Goal: Task Accomplishment & Management: Use online tool/utility

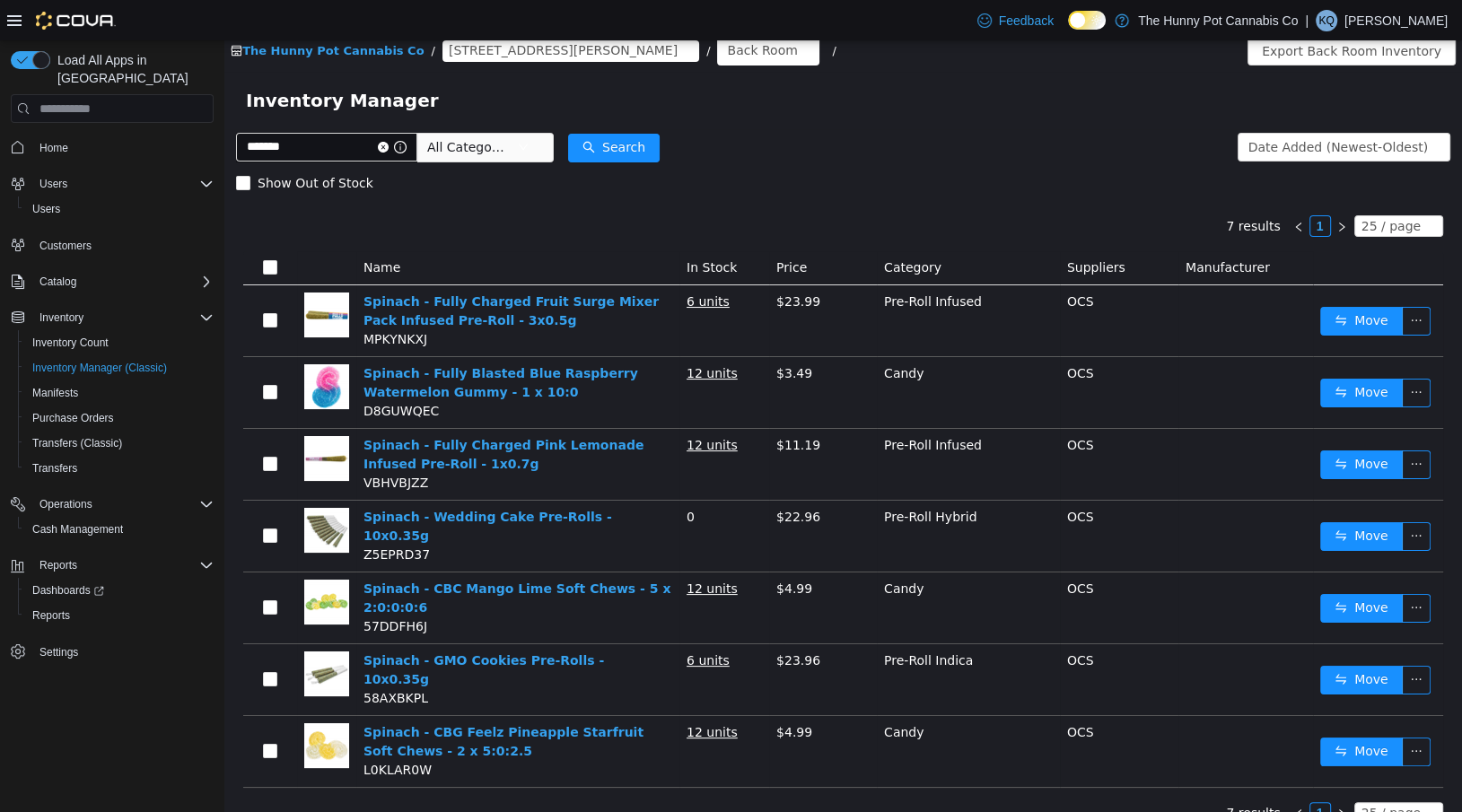
scroll to position [10, 0]
click at [316, 144] on input "*******" at bounding box center [326, 147] width 181 height 28
type input "*"
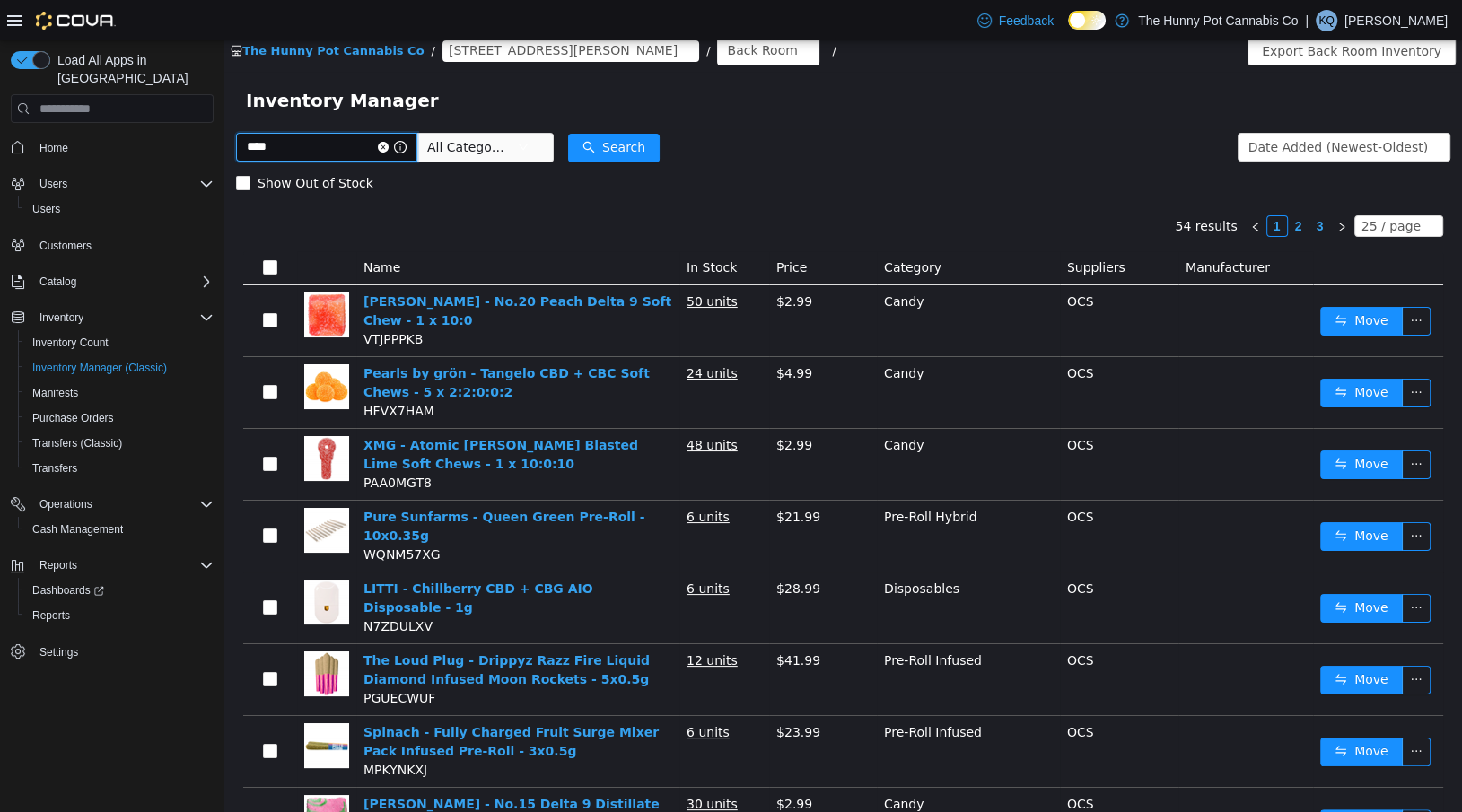
type input "****"
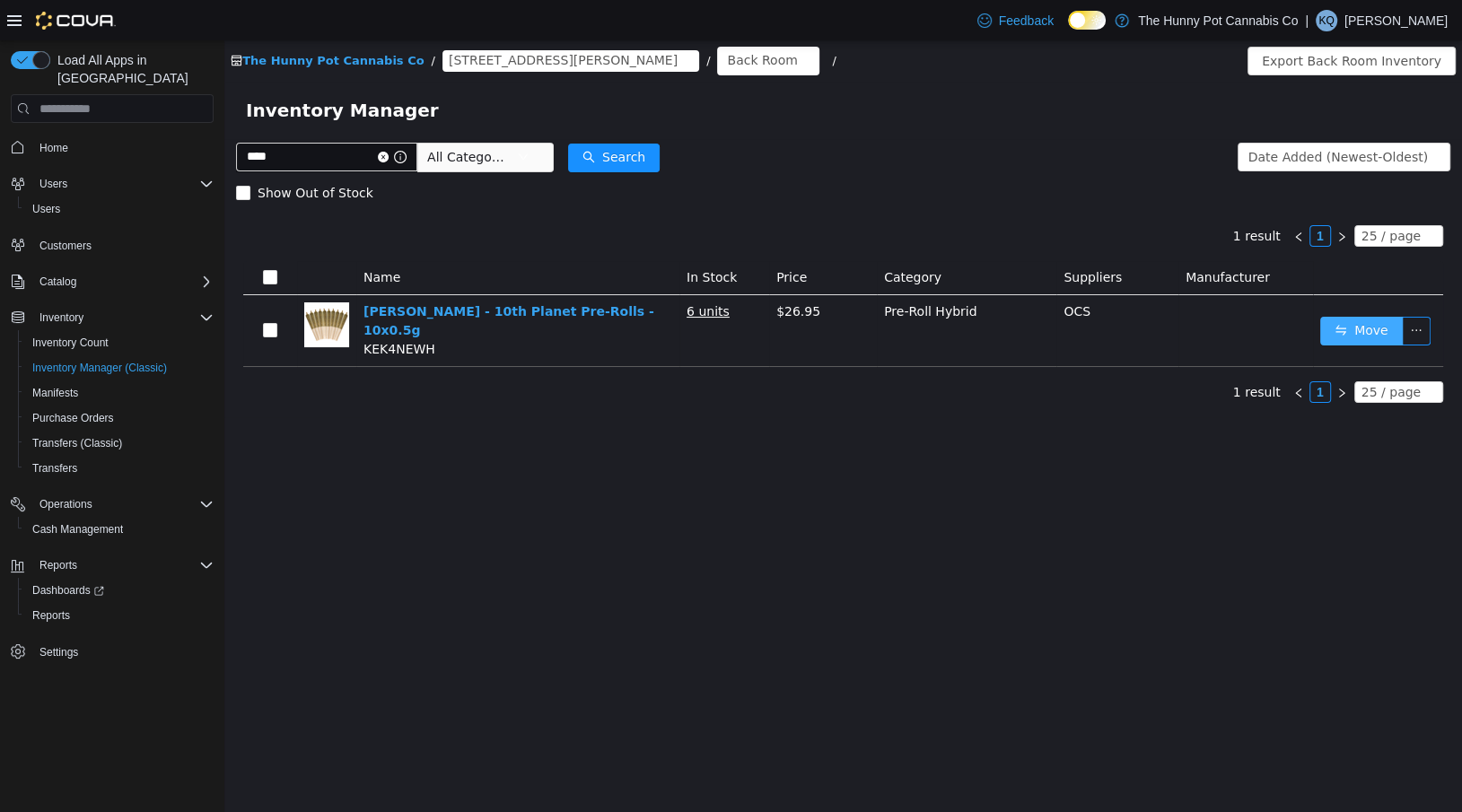
click at [1369, 326] on button "Move" at bounding box center [1361, 330] width 82 height 28
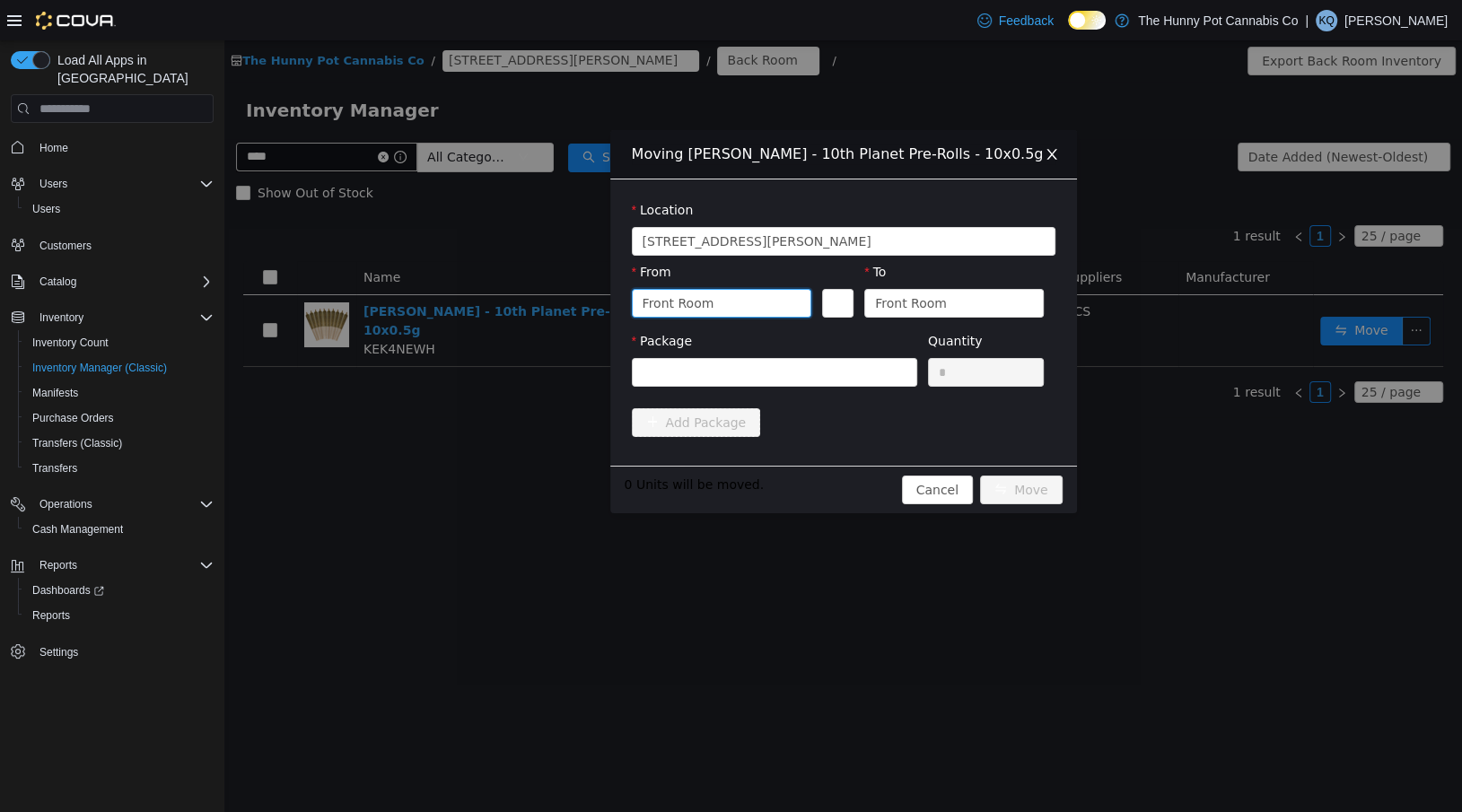
click at [727, 314] on div "Front Room" at bounding box center [715, 303] width 146 height 26
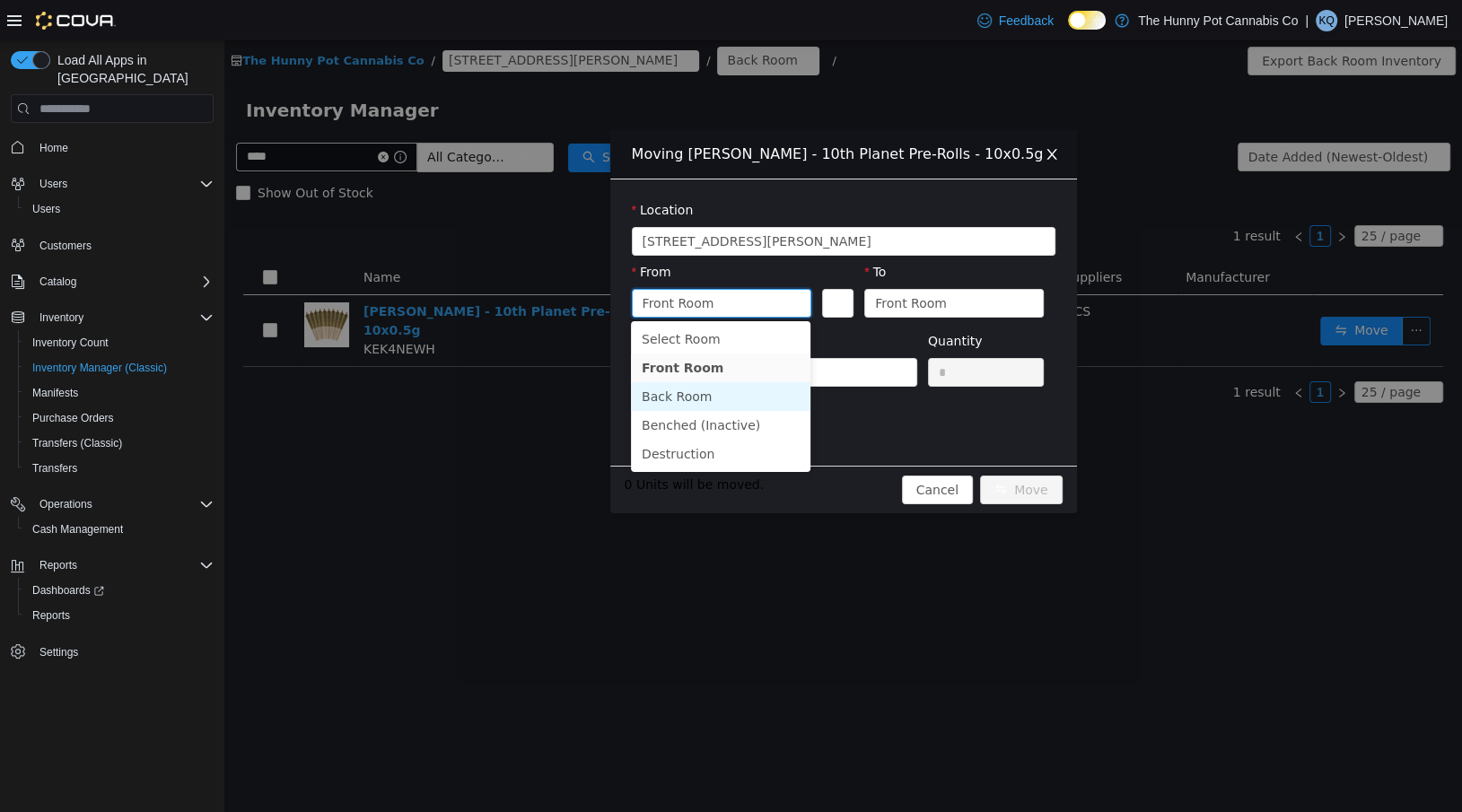
click at [708, 401] on li "Back Room" at bounding box center [720, 396] width 179 height 28
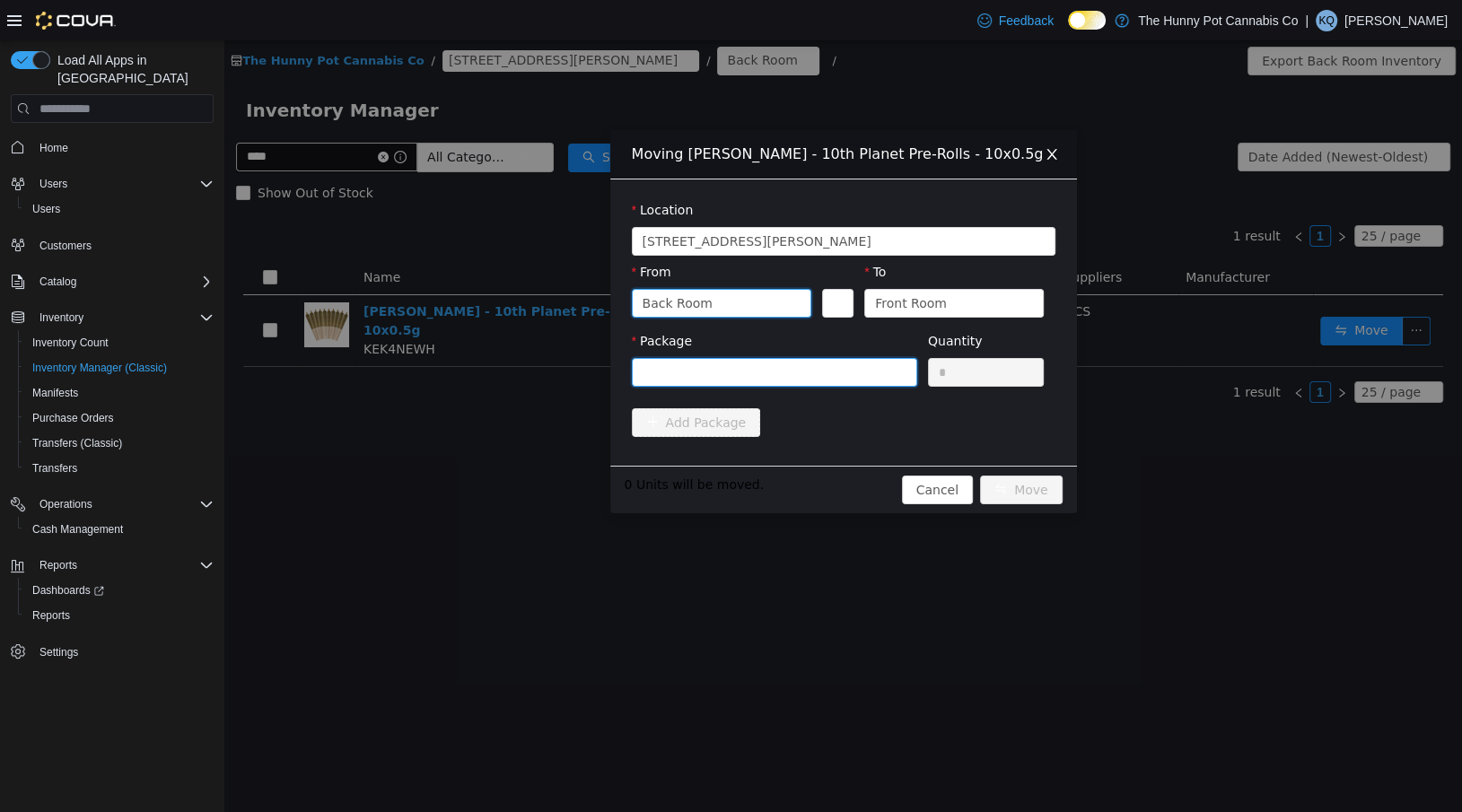
click at [812, 361] on div at bounding box center [768, 371] width 252 height 26
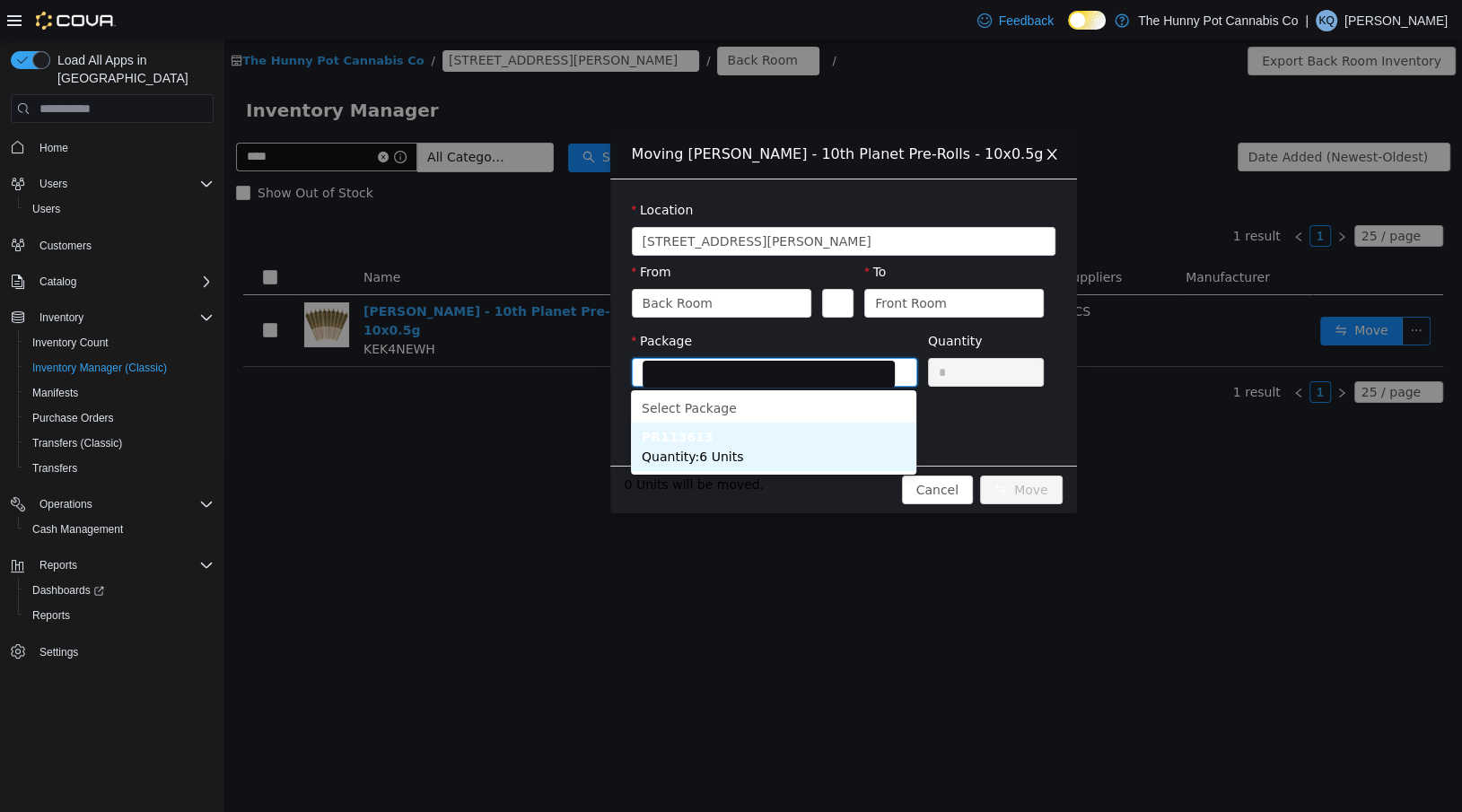
click at [785, 445] on li "PR113613 Quantity : 6 Units" at bounding box center [773, 446] width 285 height 48
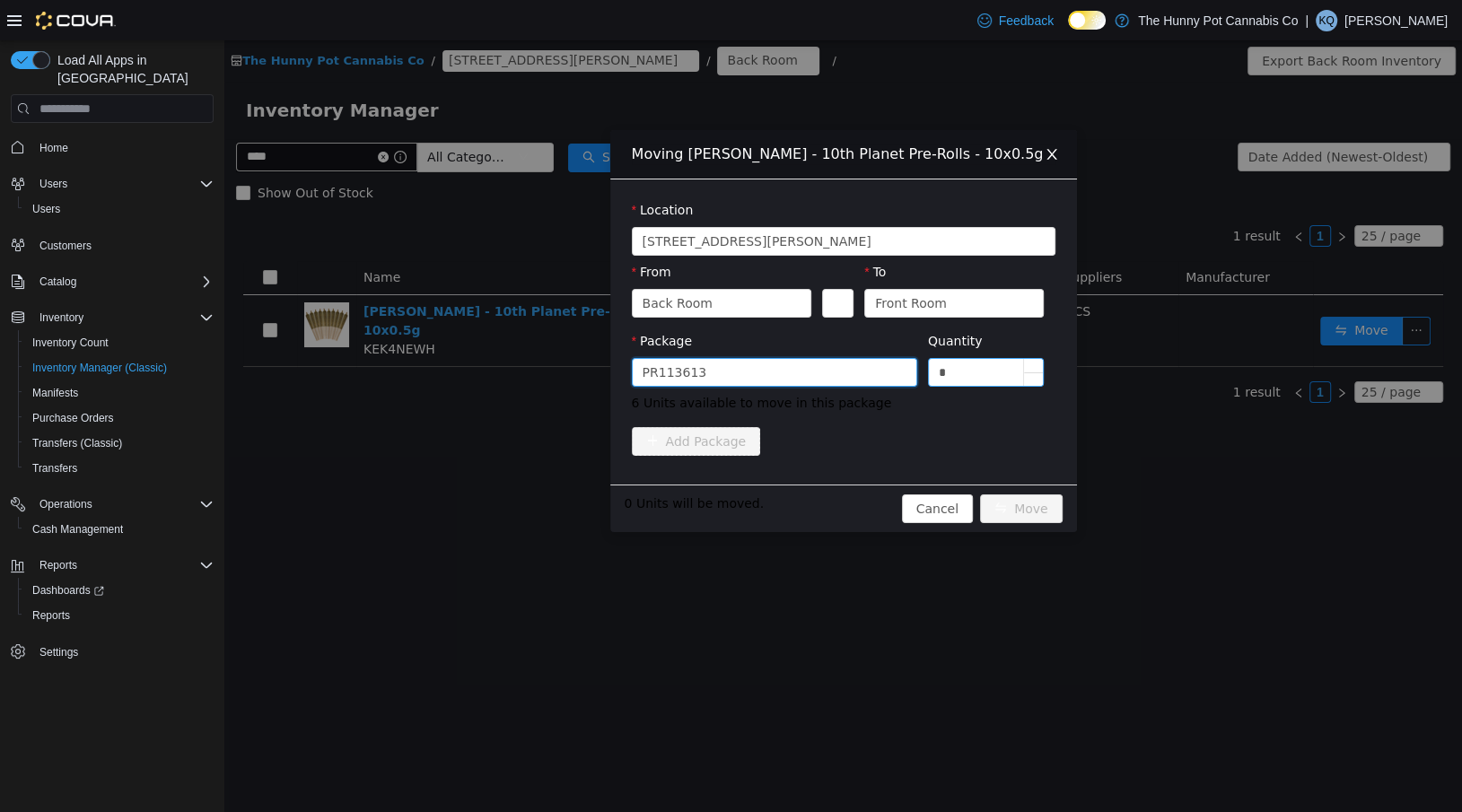
click at [961, 370] on input "*" at bounding box center [986, 371] width 115 height 26
type input "*"
click at [1021, 512] on button "Move" at bounding box center [1021, 508] width 82 height 28
